Goal: Information Seeking & Learning: Learn about a topic

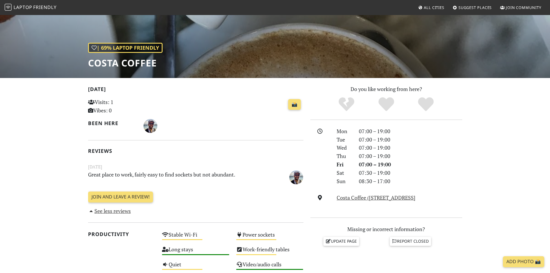
scroll to position [58, 0]
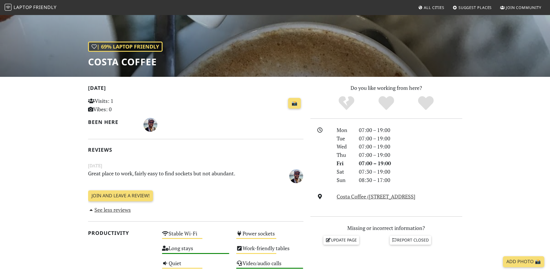
click at [180, 172] on p "Great place to work, fairly easy to find sockets but not abundant." at bounding box center [177, 175] width 185 height 13
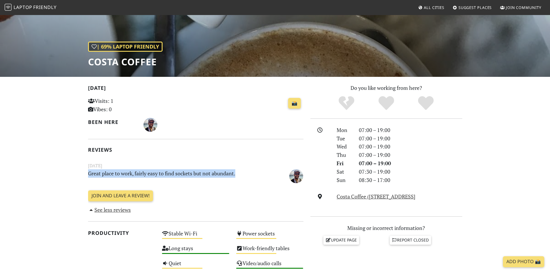
click at [180, 172] on p "Great place to work, fairly easy to find sockets but not abundant." at bounding box center [177, 175] width 185 height 13
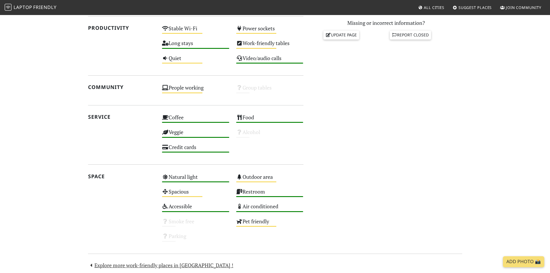
scroll to position [321, 0]
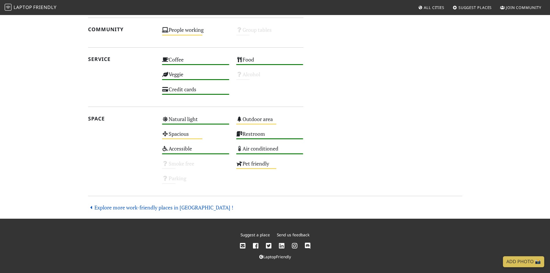
click at [155, 207] on link "Explore more work-friendly places in Newcastle !" at bounding box center [161, 207] width 146 height 7
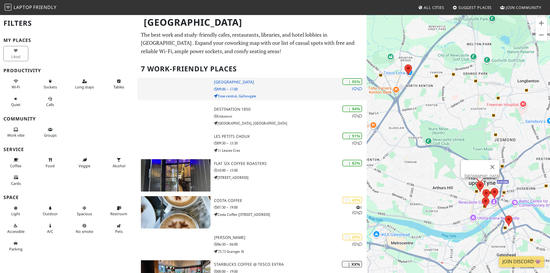
click at [261, 89] on p "09:00 – 17:00" at bounding box center [290, 88] width 153 height 5
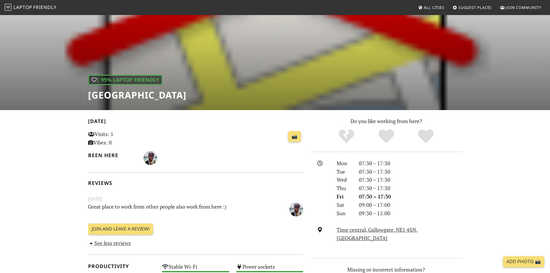
scroll to position [87, 0]
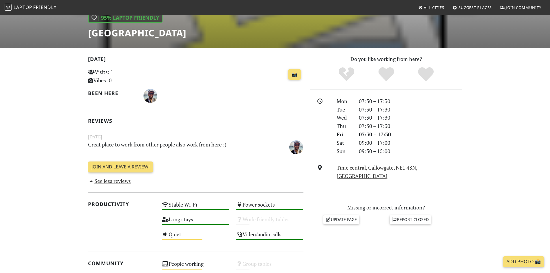
click at [225, 148] on p "Great place to work from other people also work from here :)" at bounding box center [177, 146] width 185 height 13
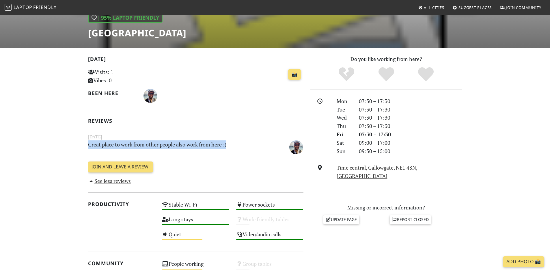
click at [225, 148] on p "Great place to work from other people also work from here :)" at bounding box center [177, 146] width 185 height 13
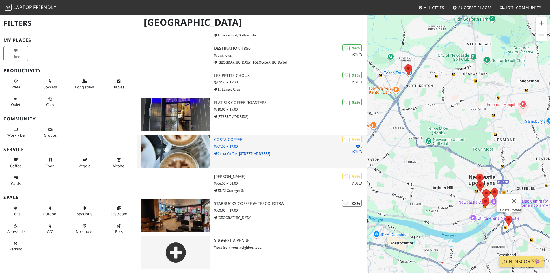
scroll to position [61, 0]
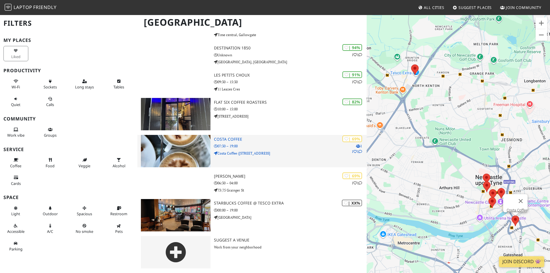
click at [280, 146] on p "07:30 – 19:00" at bounding box center [290, 145] width 153 height 5
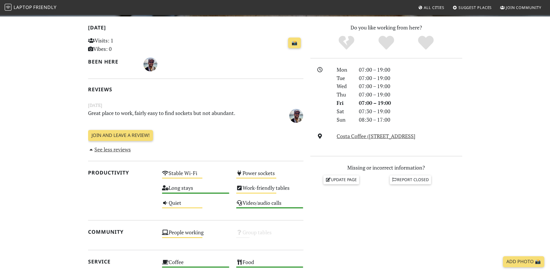
scroll to position [116, 0]
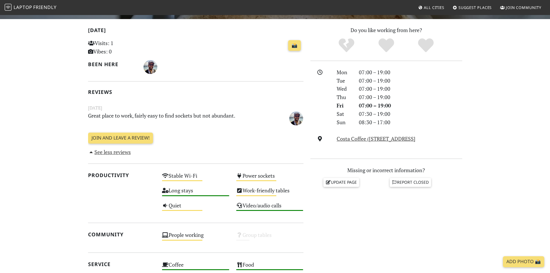
click at [217, 118] on p "Great place to work, fairly easy to find sockets but not abundant." at bounding box center [177, 118] width 185 height 13
click at [217, 116] on p "Great place to work, fairly easy to find sockets but not abundant." at bounding box center [177, 118] width 185 height 13
